Goal: Find specific page/section: Find specific page/section

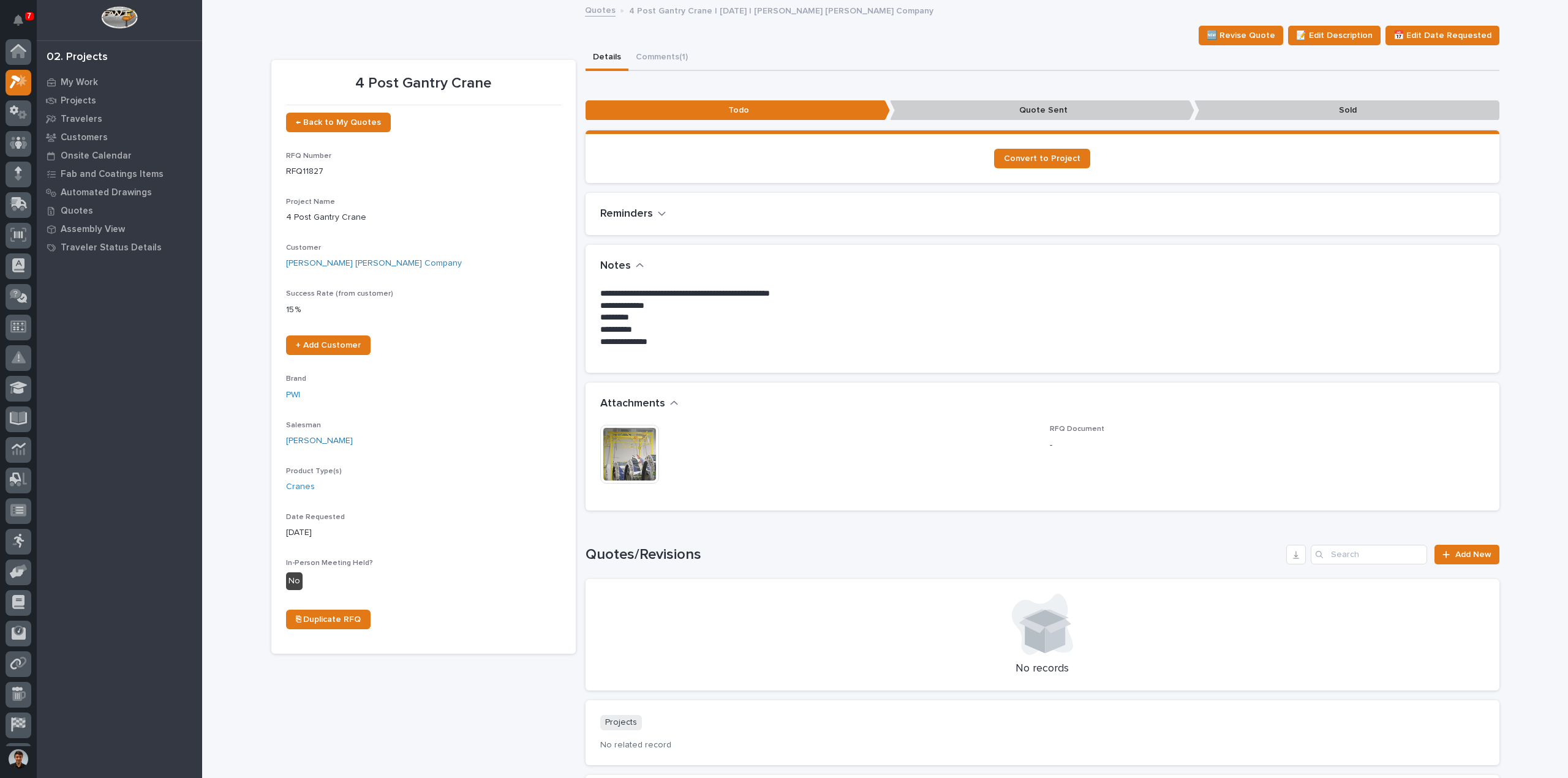
scroll to position [27, 0]
click at [623, 449] on img at bounding box center [630, 454] width 59 height 59
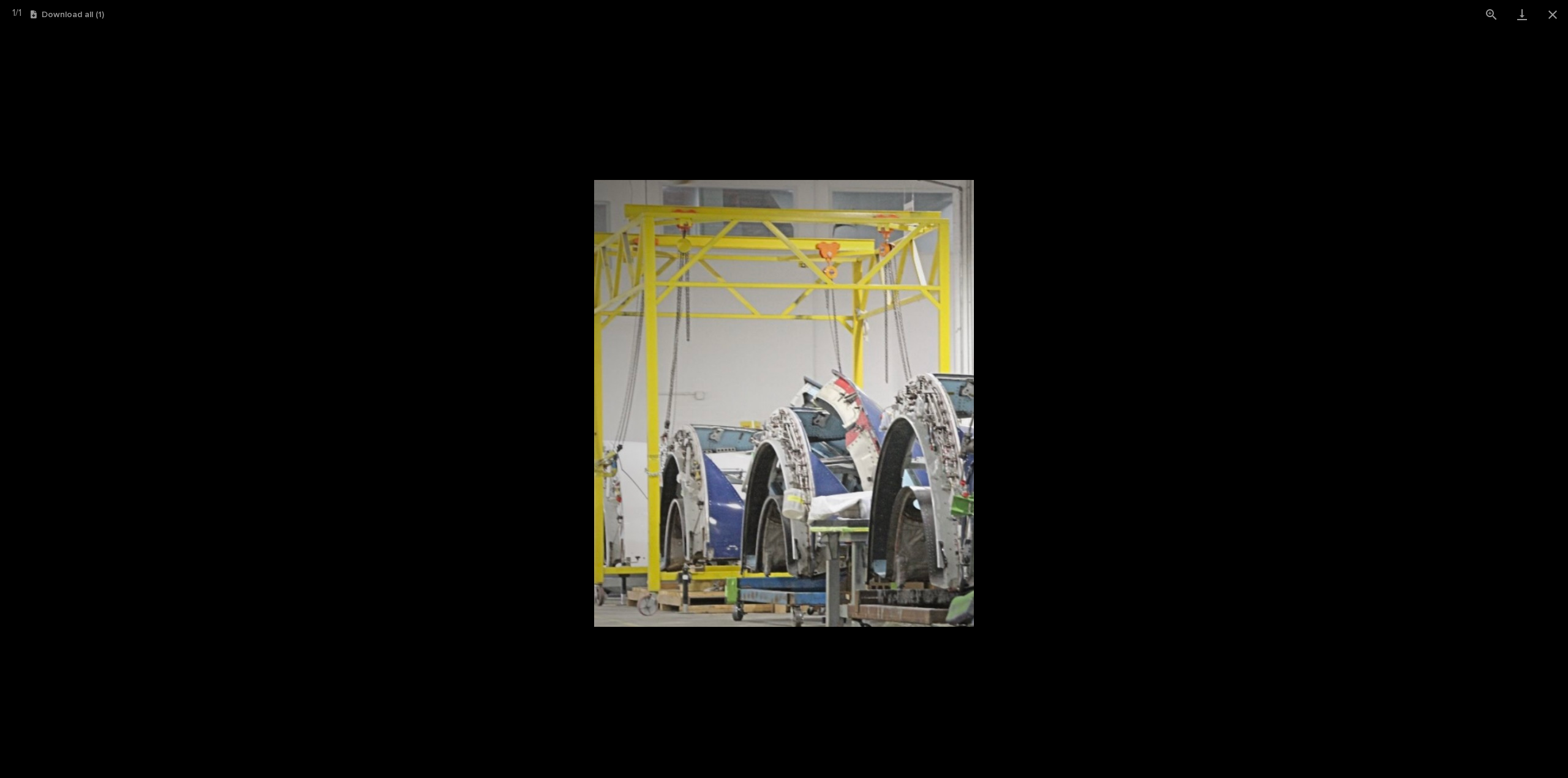
click at [1077, 488] on picture at bounding box center [784, 403] width 1568 height 749
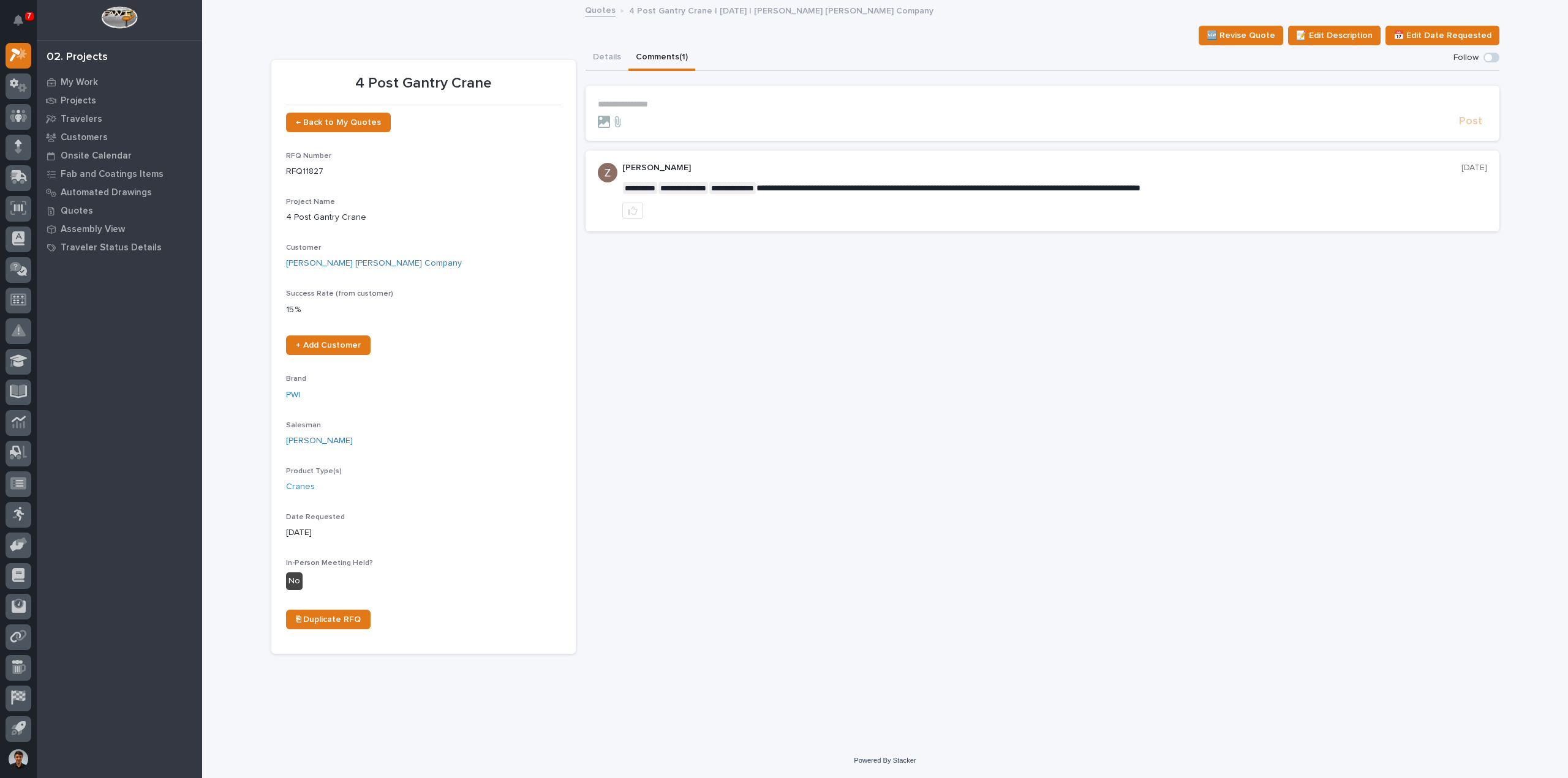
click at [660, 54] on button "Comments (1)" at bounding box center [662, 58] width 66 height 26
click at [619, 68] on button "Details" at bounding box center [607, 58] width 43 height 26
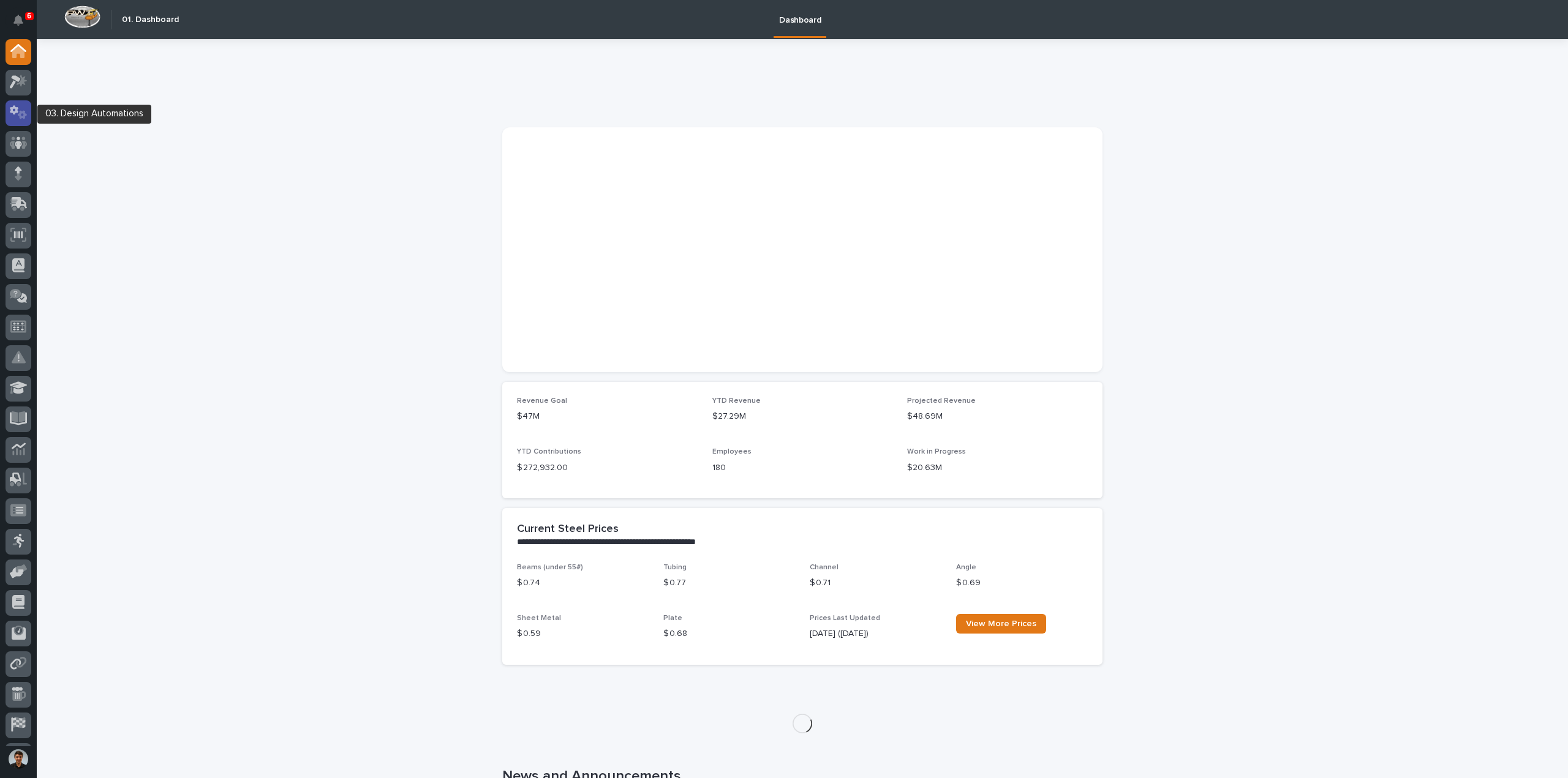
click at [22, 120] on icon at bounding box center [18, 112] width 18 height 14
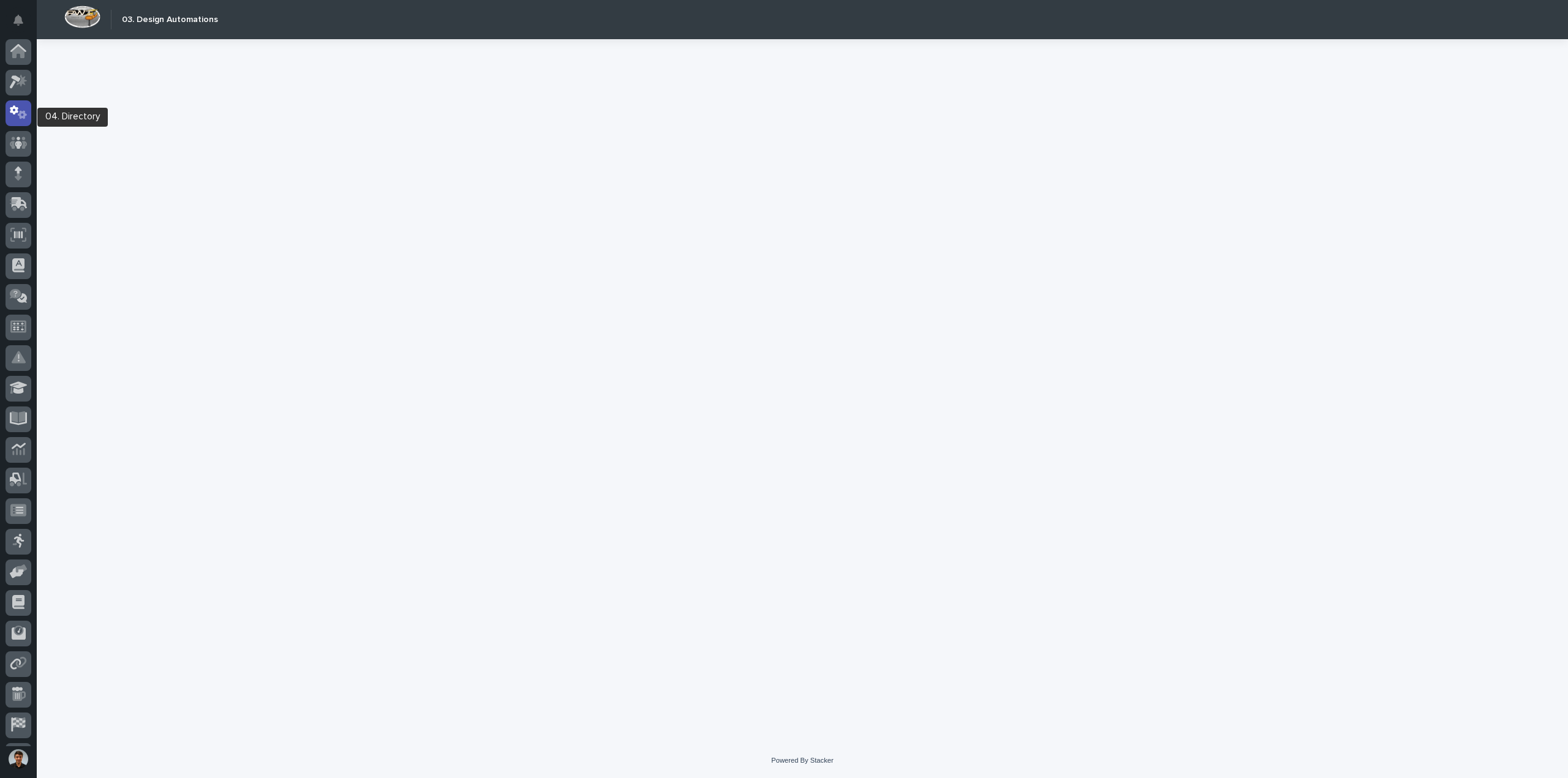
scroll to position [27, 0]
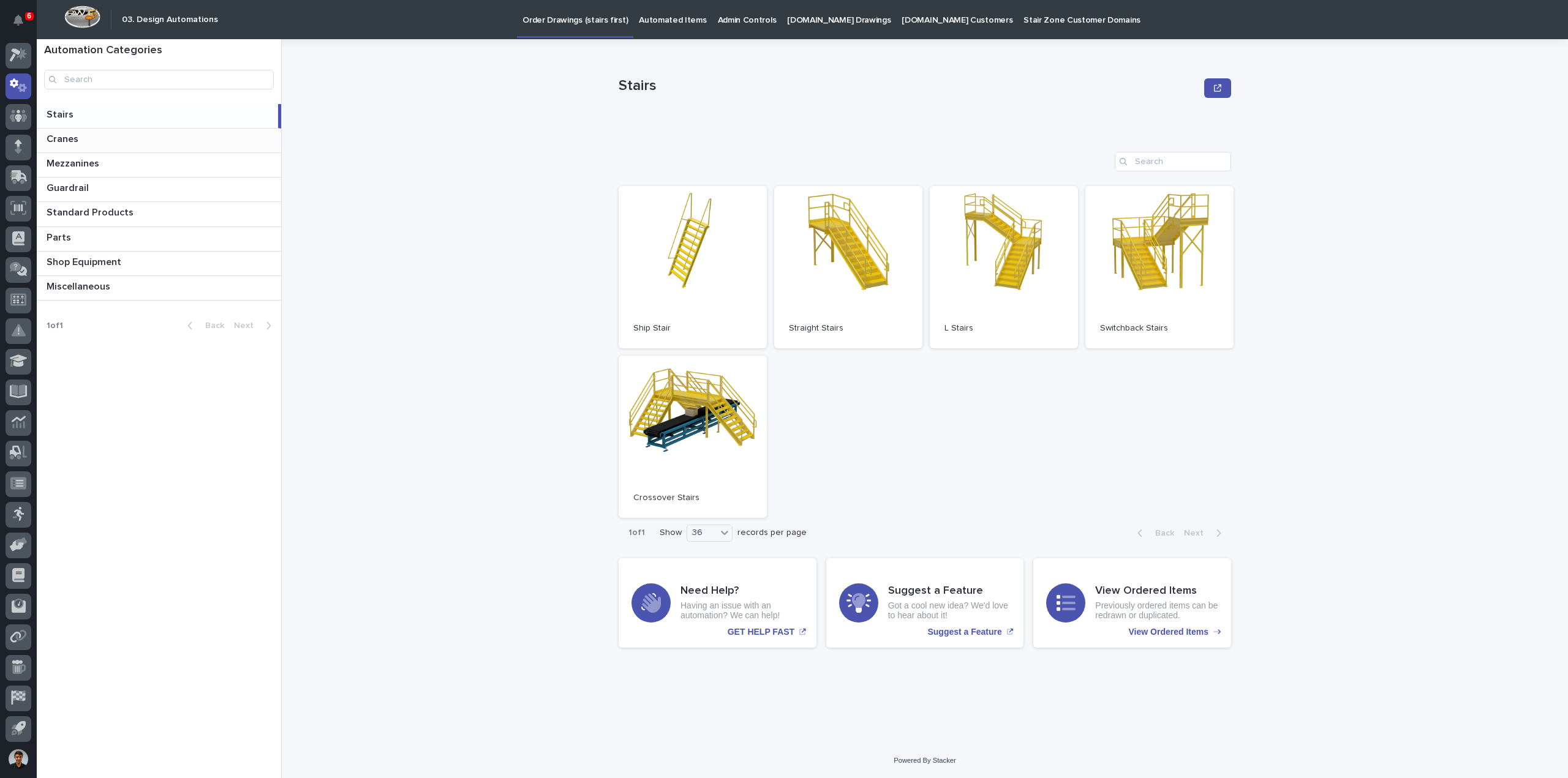
click at [133, 139] on p at bounding box center [160, 139] width 230 height 12
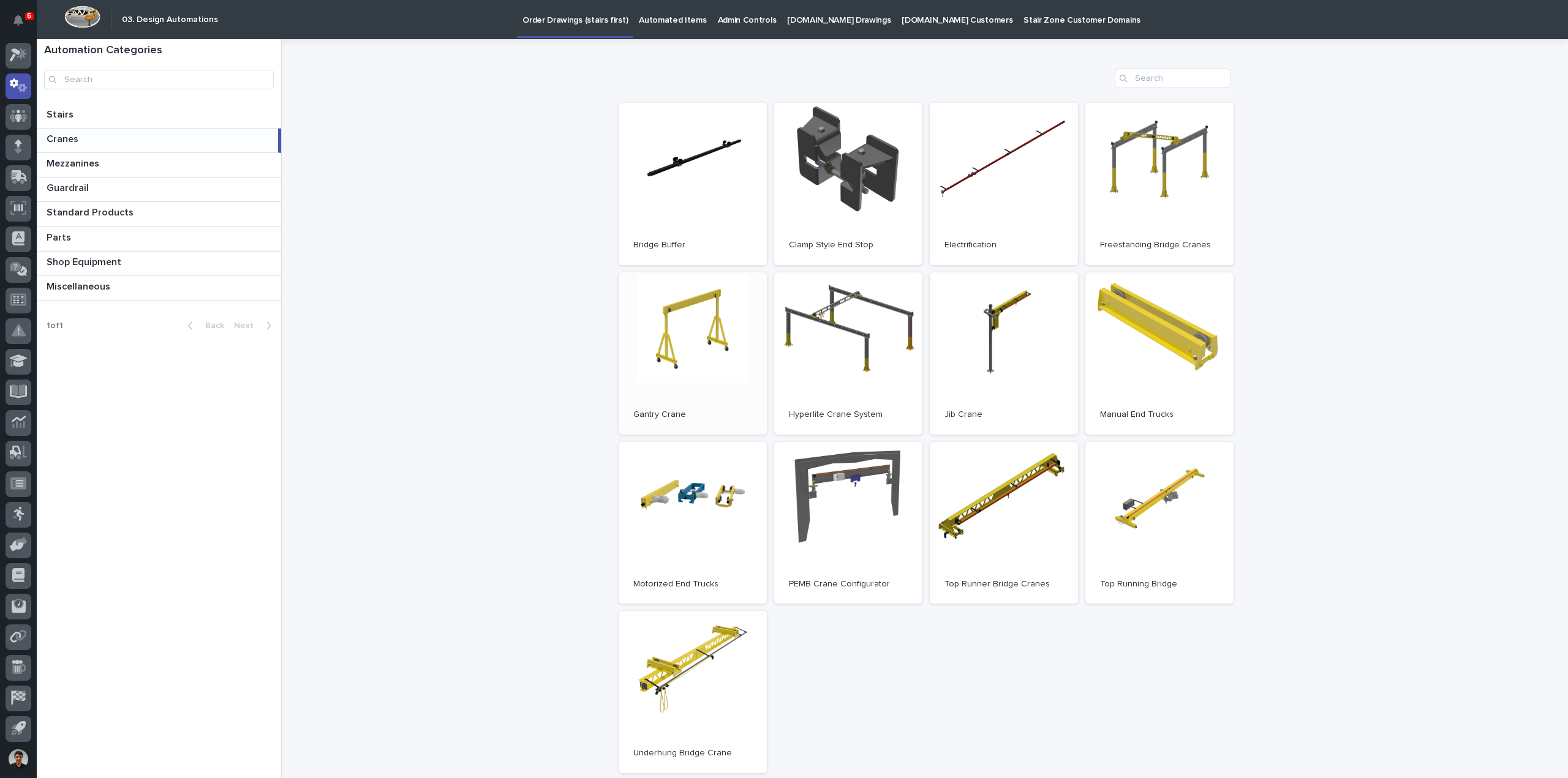
scroll to position [183, 0]
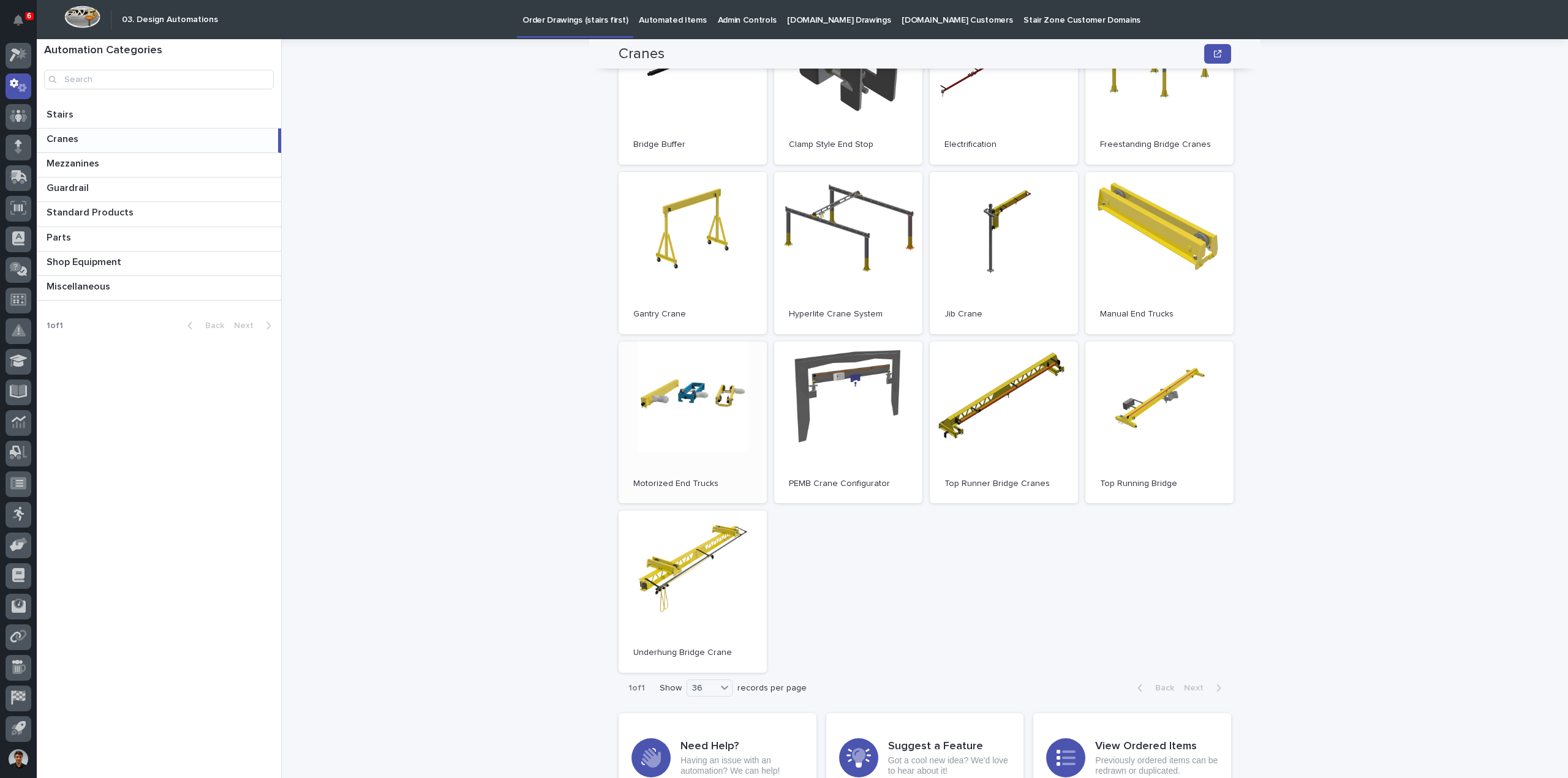
click at [728, 469] on link "Open" at bounding box center [692, 423] width 148 height 162
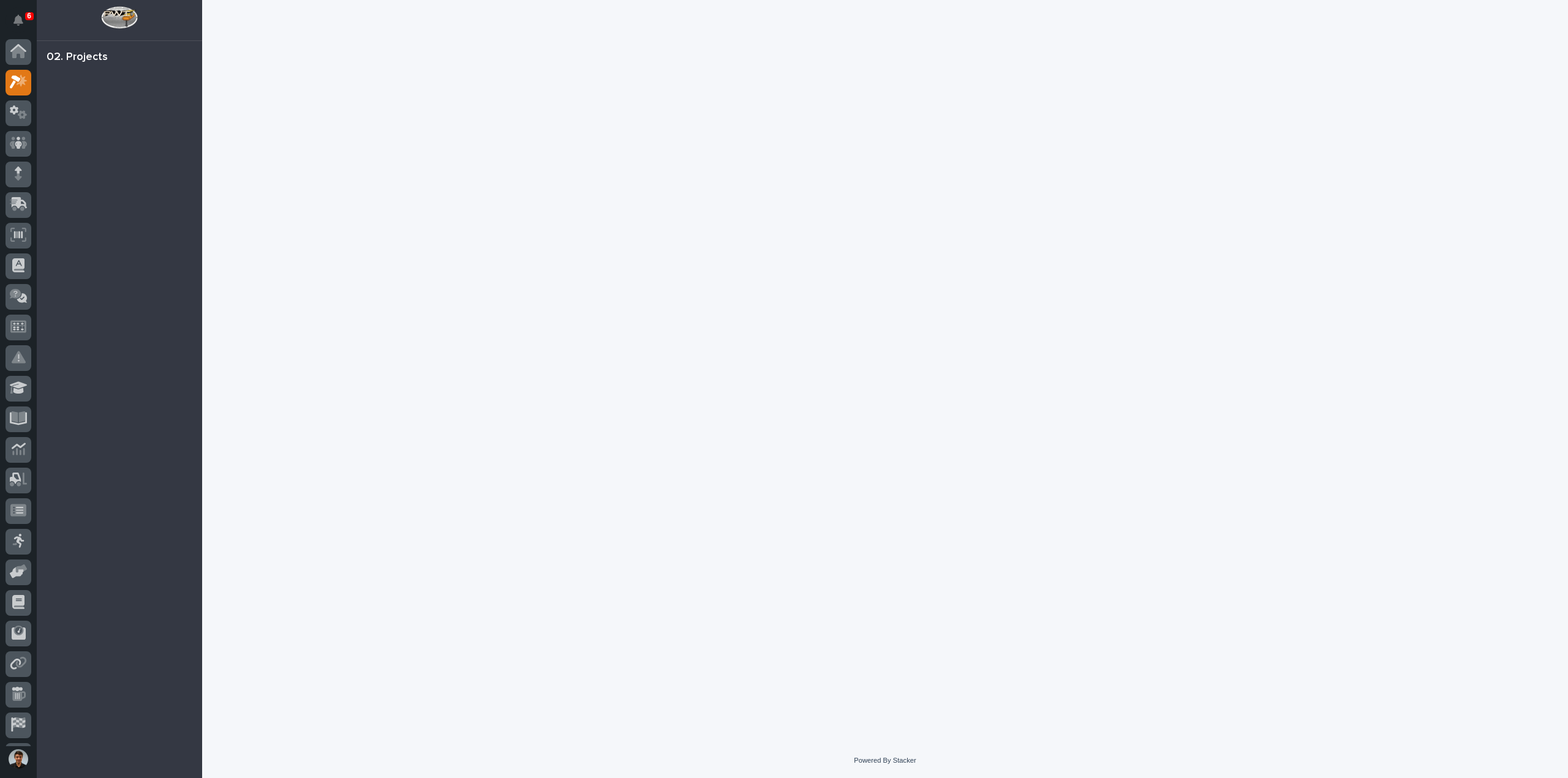
scroll to position [27, 0]
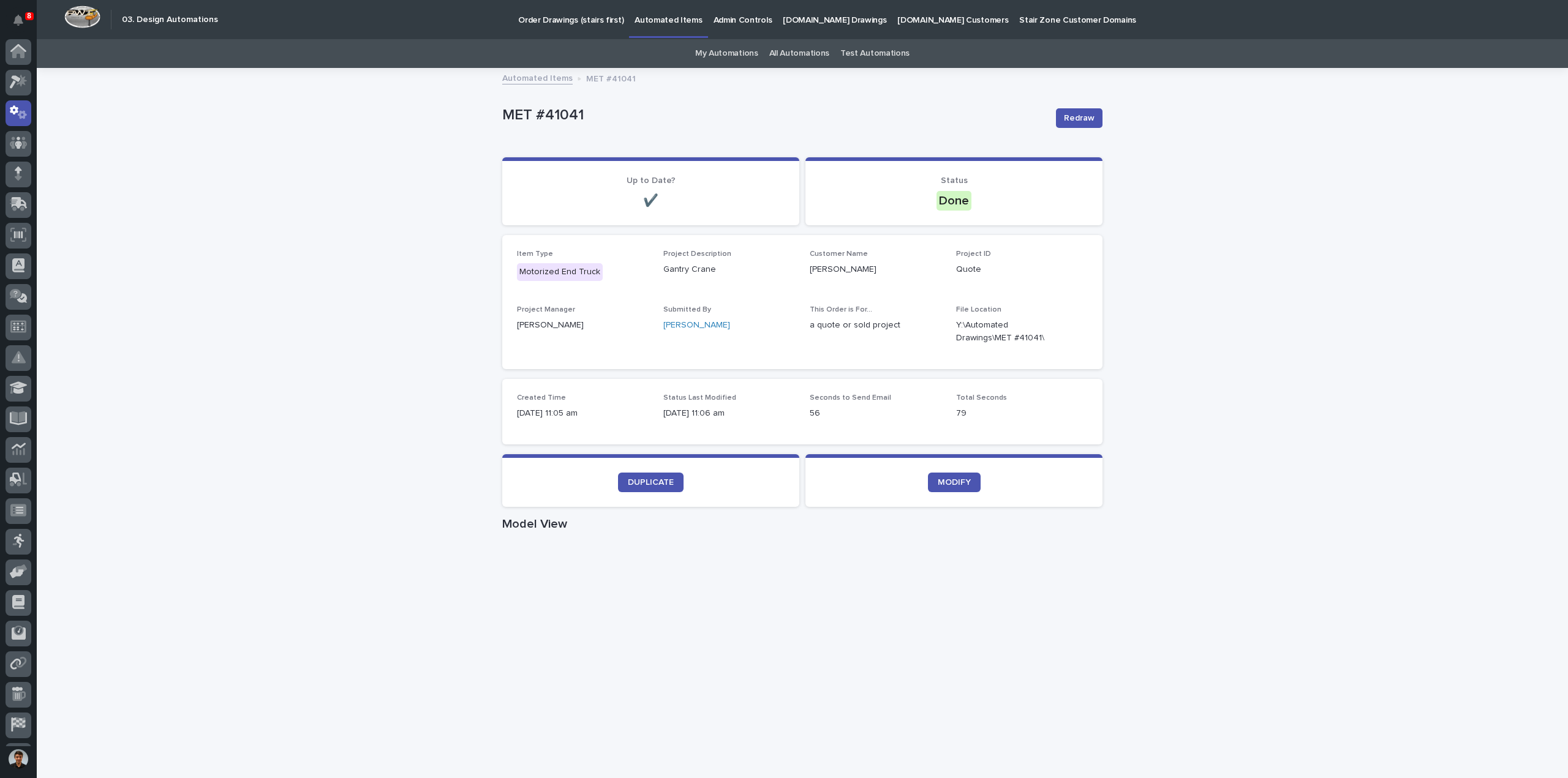
scroll to position [27, 0]
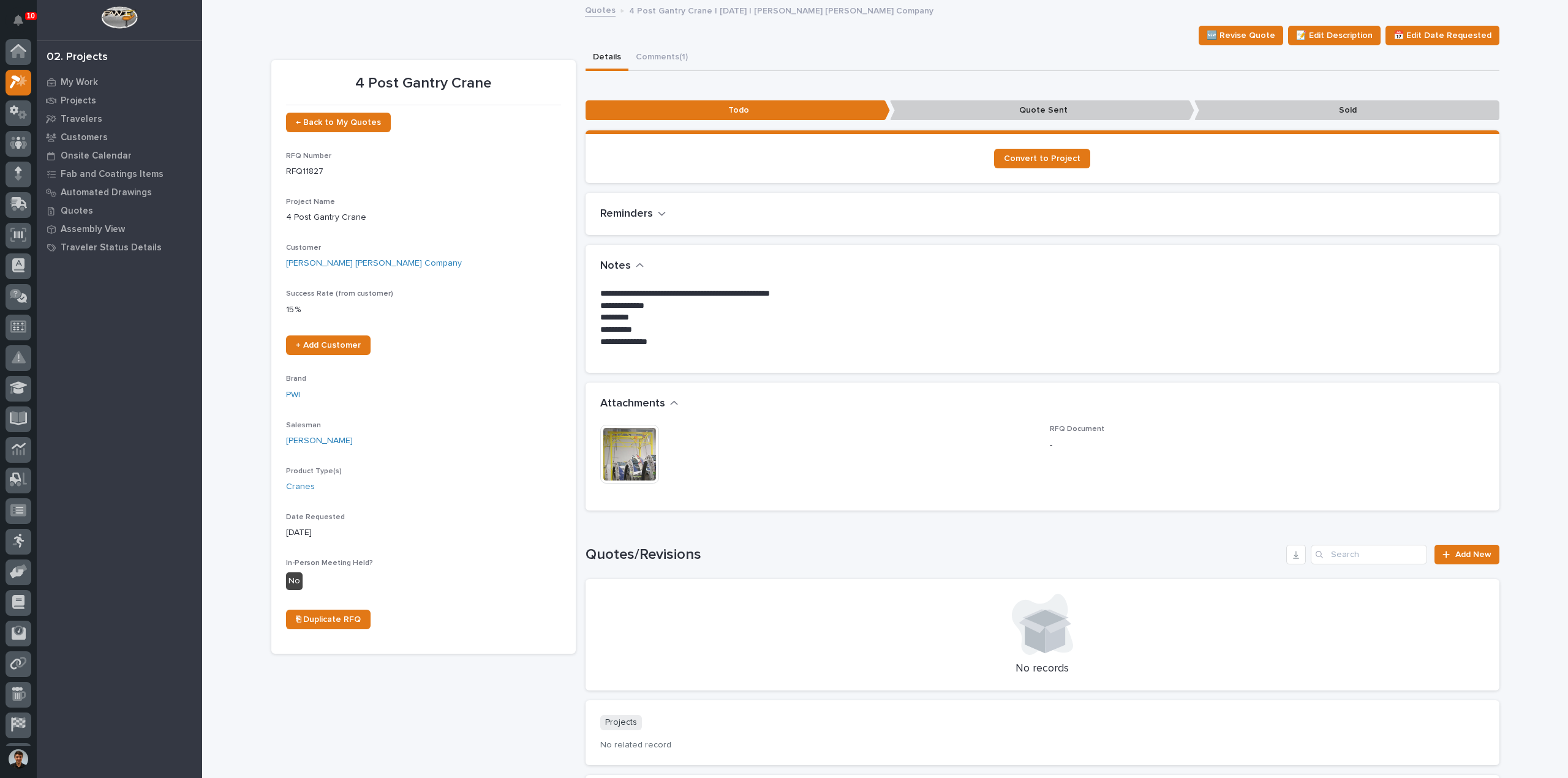
scroll to position [27, 0]
click at [600, 443] on img at bounding box center [630, 454] width 59 height 59
